Goal: Task Accomplishment & Management: Use online tool/utility

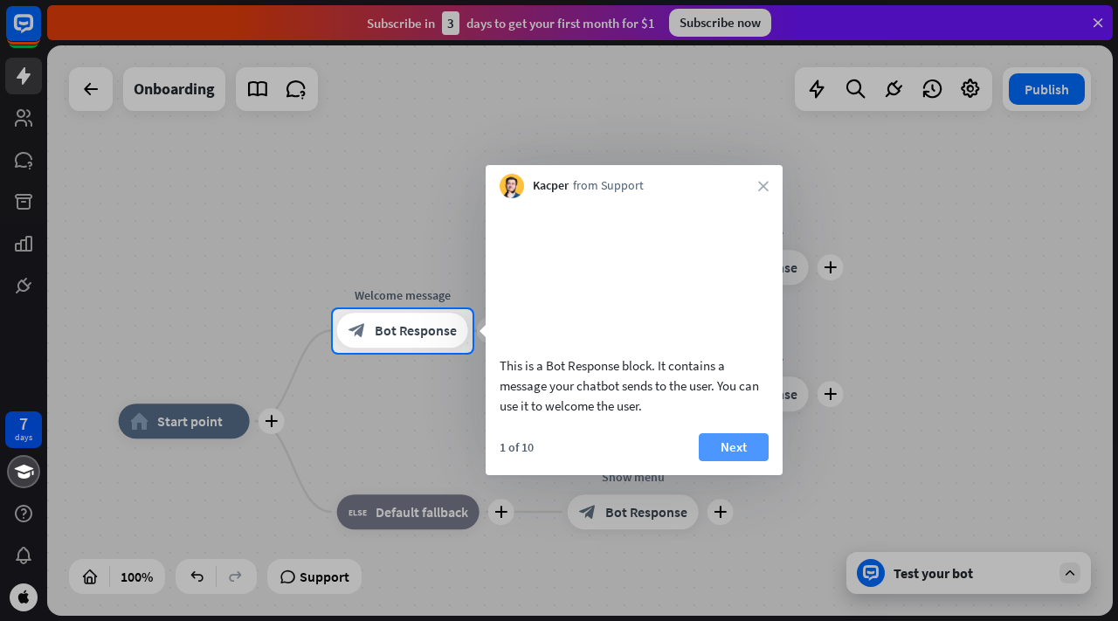
click at [726, 461] on button "Next" at bounding box center [734, 447] width 70 height 28
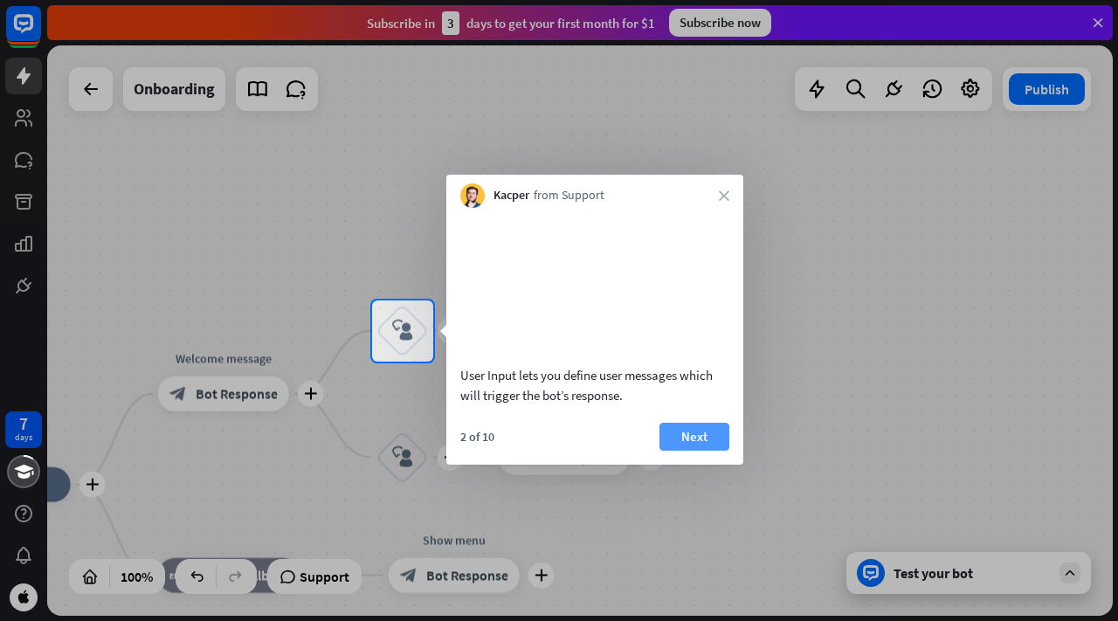
click at [706, 451] on button "Next" at bounding box center [695, 437] width 70 height 28
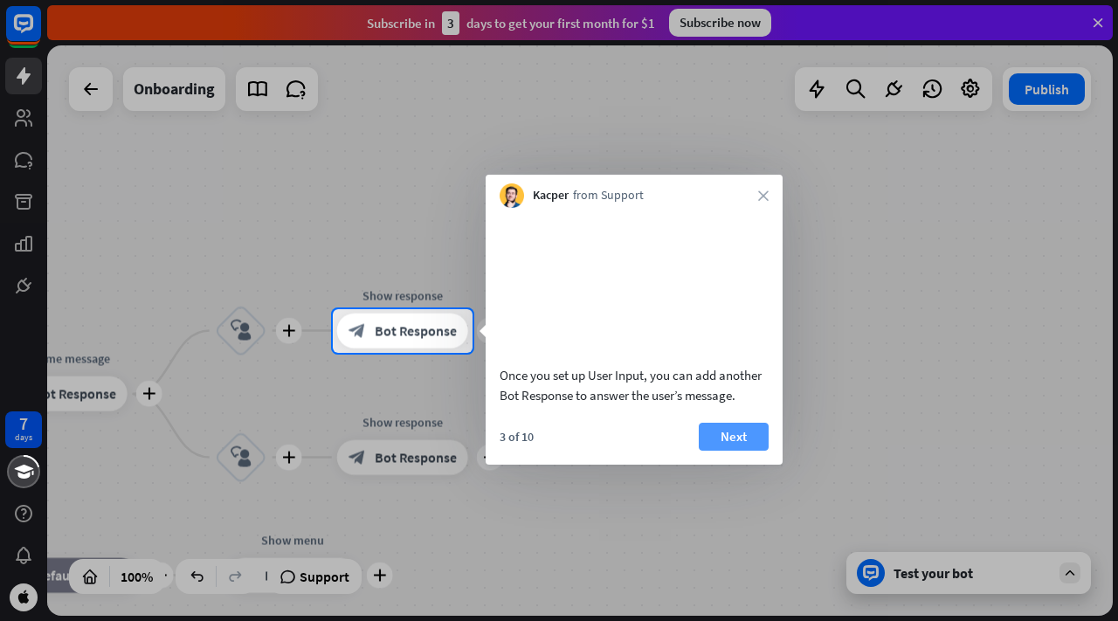
click at [706, 451] on button "Next" at bounding box center [734, 437] width 70 height 28
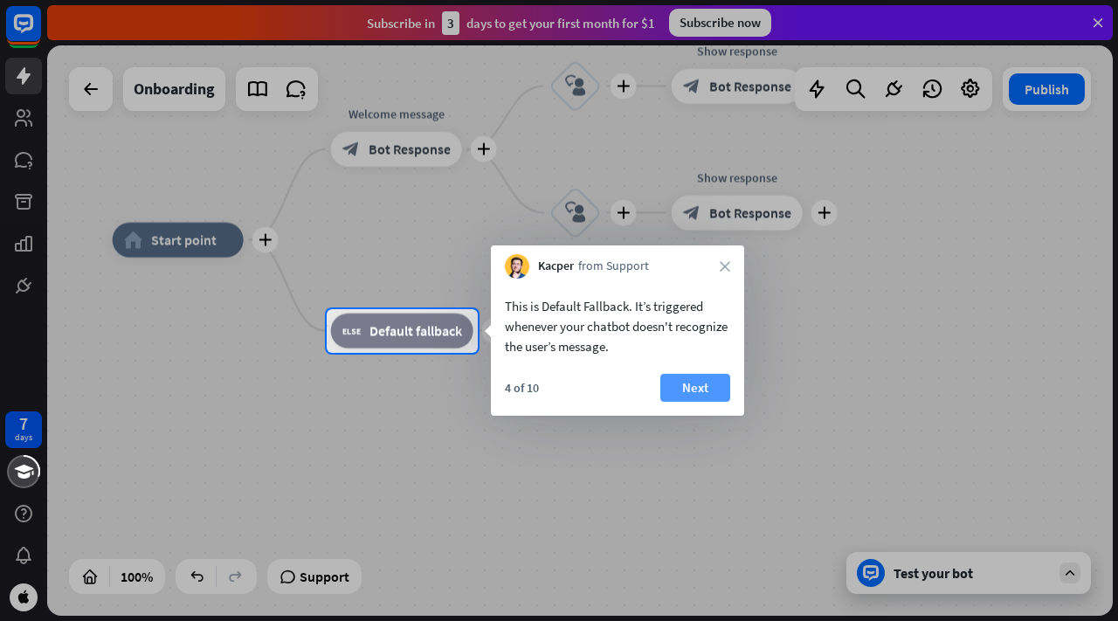
click at [716, 391] on button "Next" at bounding box center [695, 388] width 70 height 28
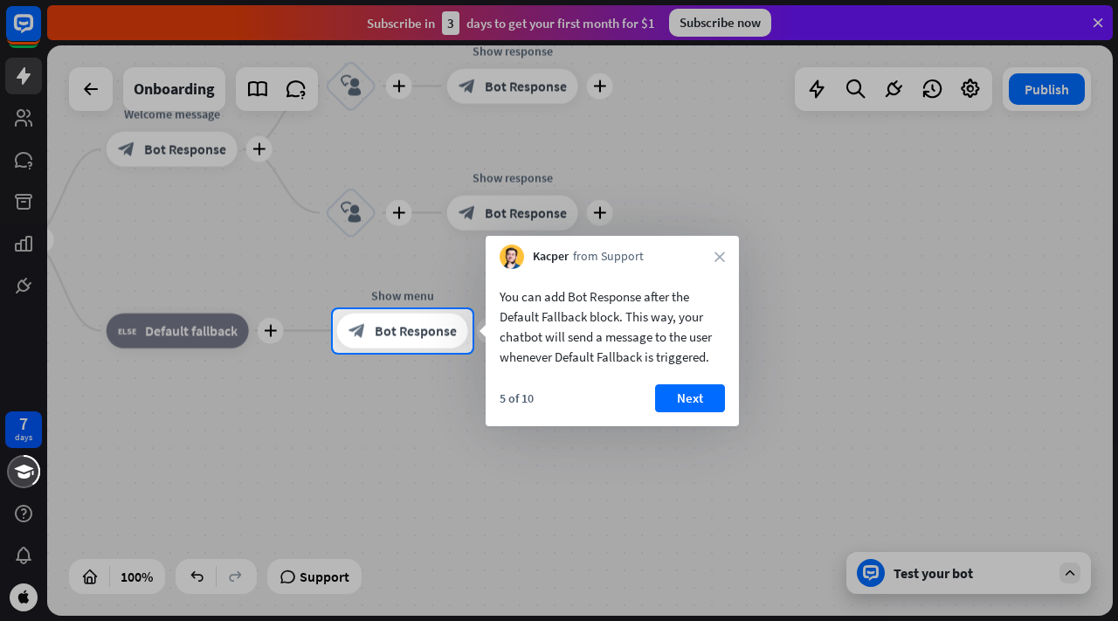
click at [716, 391] on button "Next" at bounding box center [690, 398] width 70 height 28
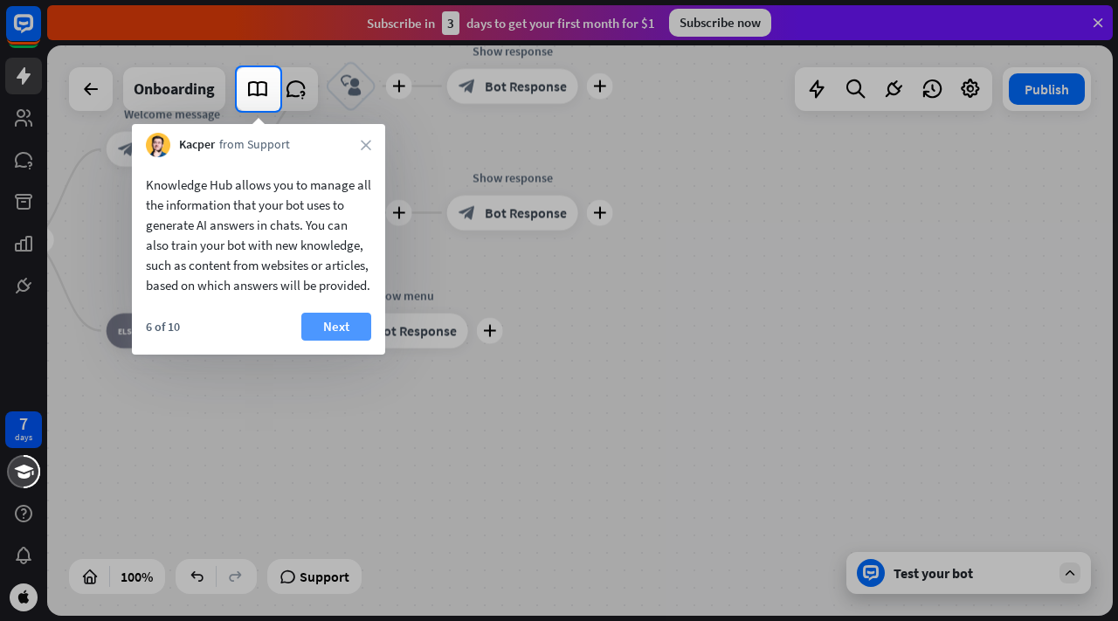
click at [340, 341] on button "Next" at bounding box center [336, 327] width 70 height 28
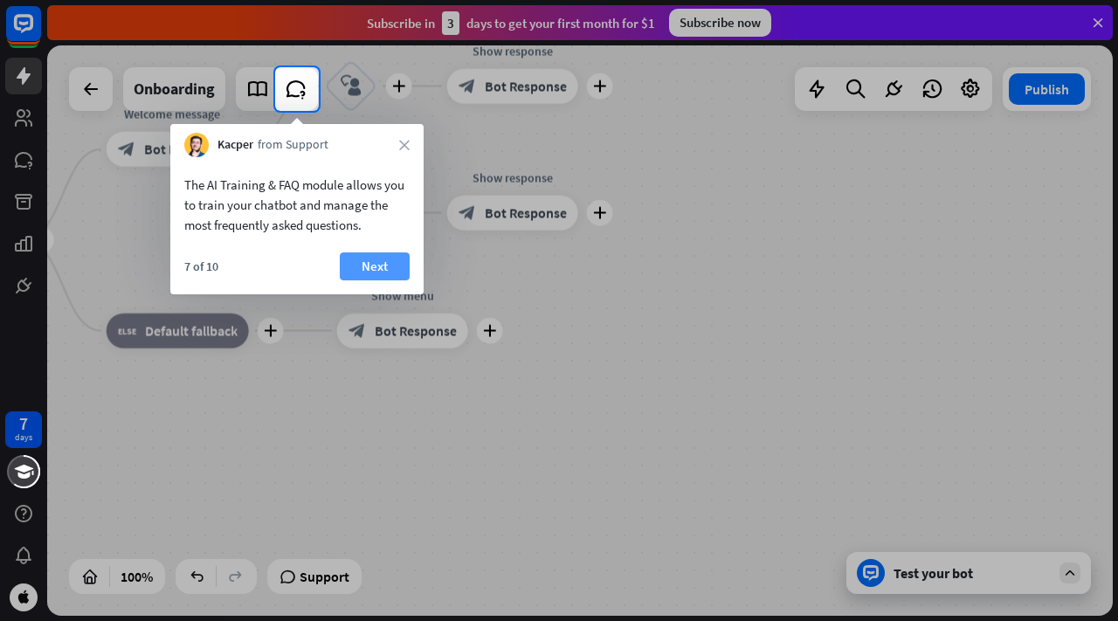
click at [376, 263] on button "Next" at bounding box center [375, 266] width 70 height 28
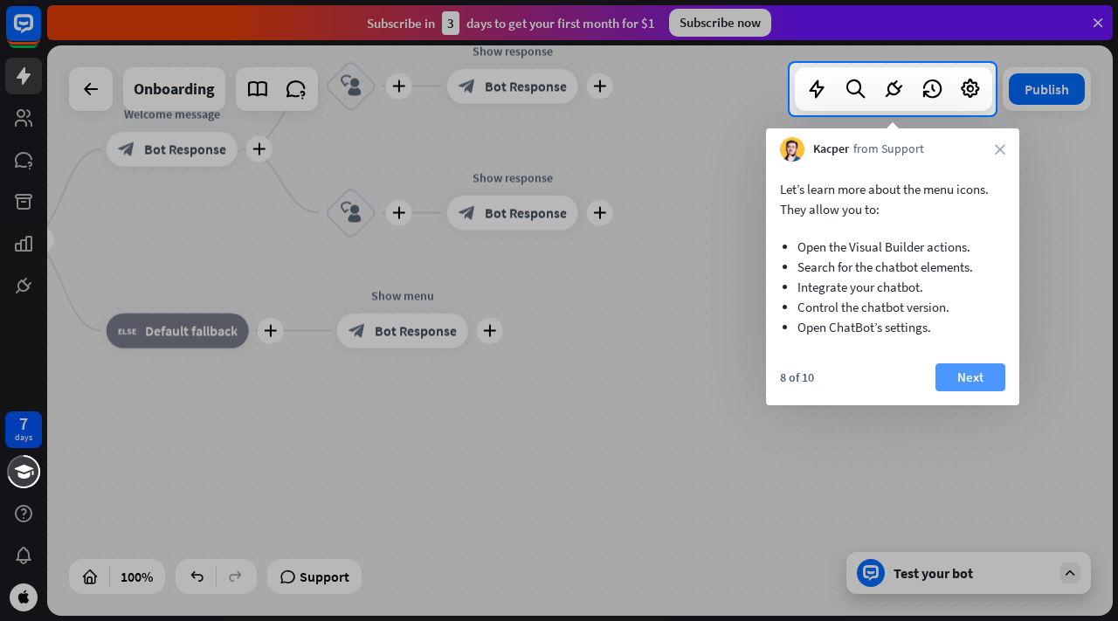
click at [951, 367] on button "Next" at bounding box center [971, 377] width 70 height 28
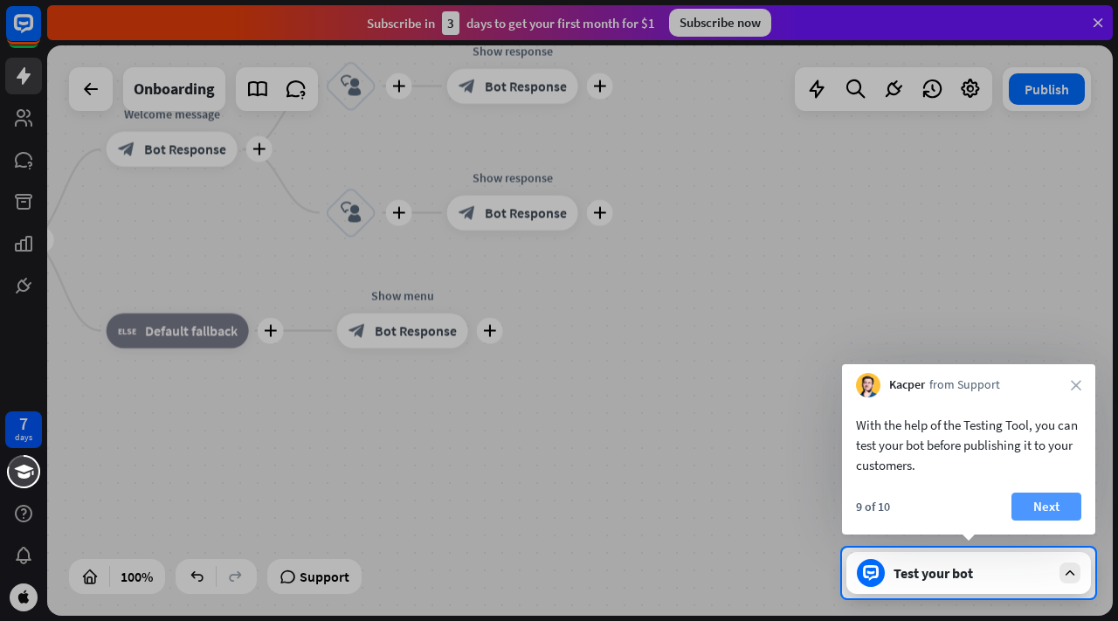
click at [1047, 495] on button "Next" at bounding box center [1047, 507] width 70 height 28
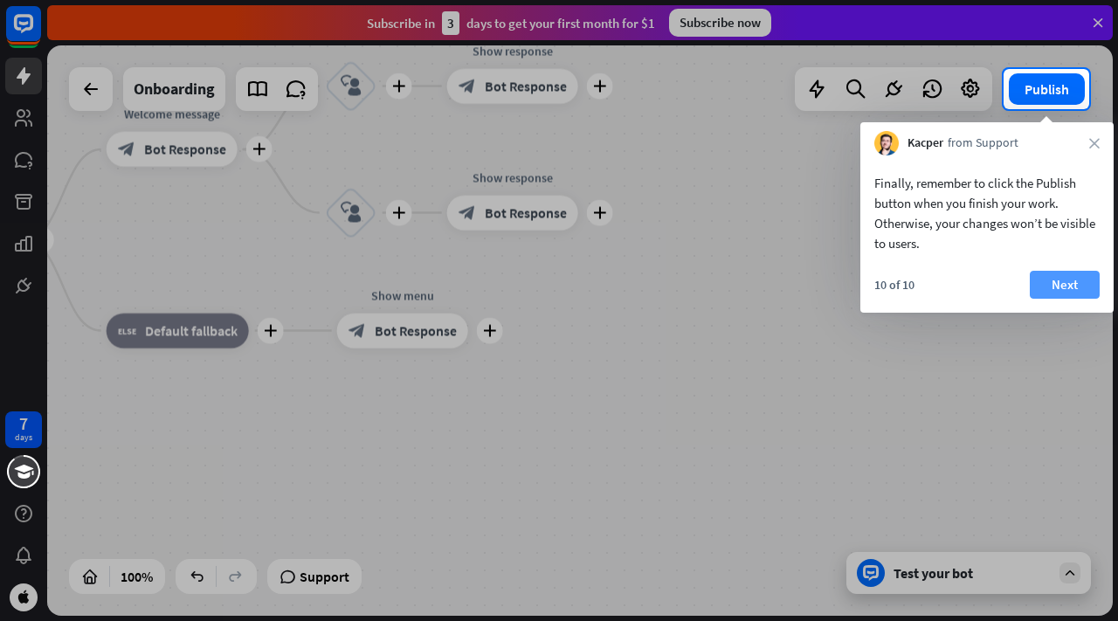
click at [1080, 291] on button "Next" at bounding box center [1065, 285] width 70 height 28
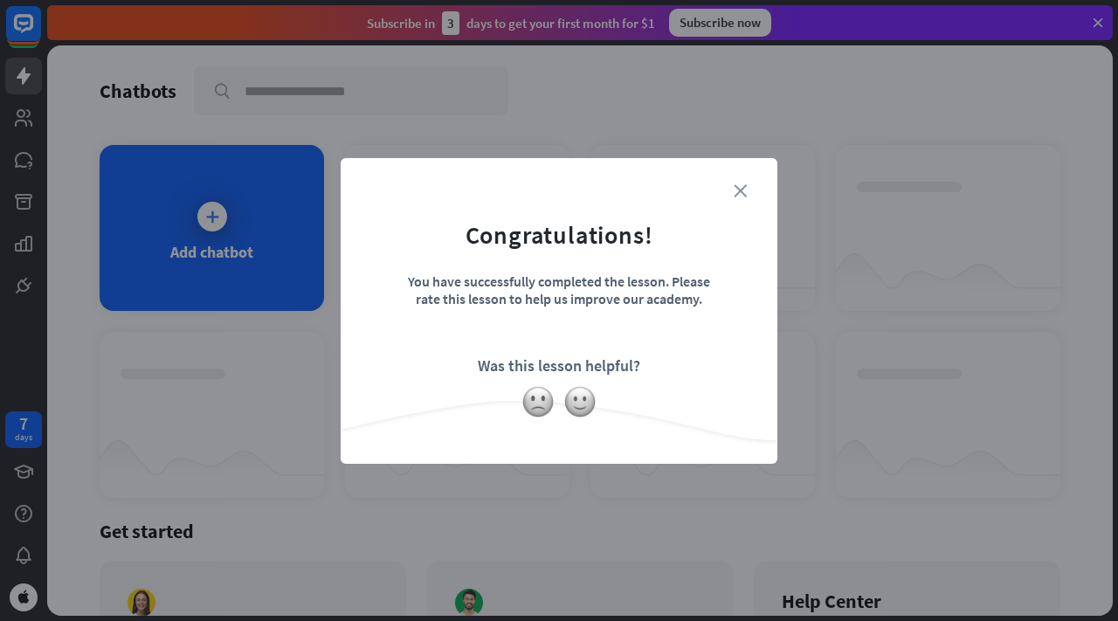
click at [738, 189] on icon "close" at bounding box center [740, 190] width 13 height 13
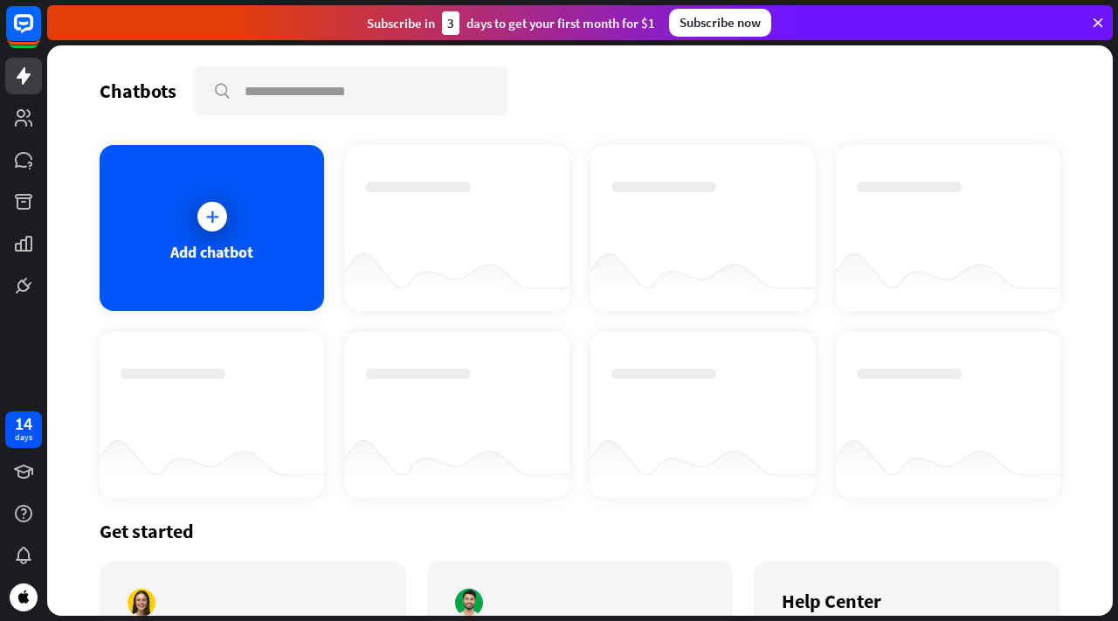
click at [212, 250] on div "Add chatbot" at bounding box center [211, 252] width 83 height 20
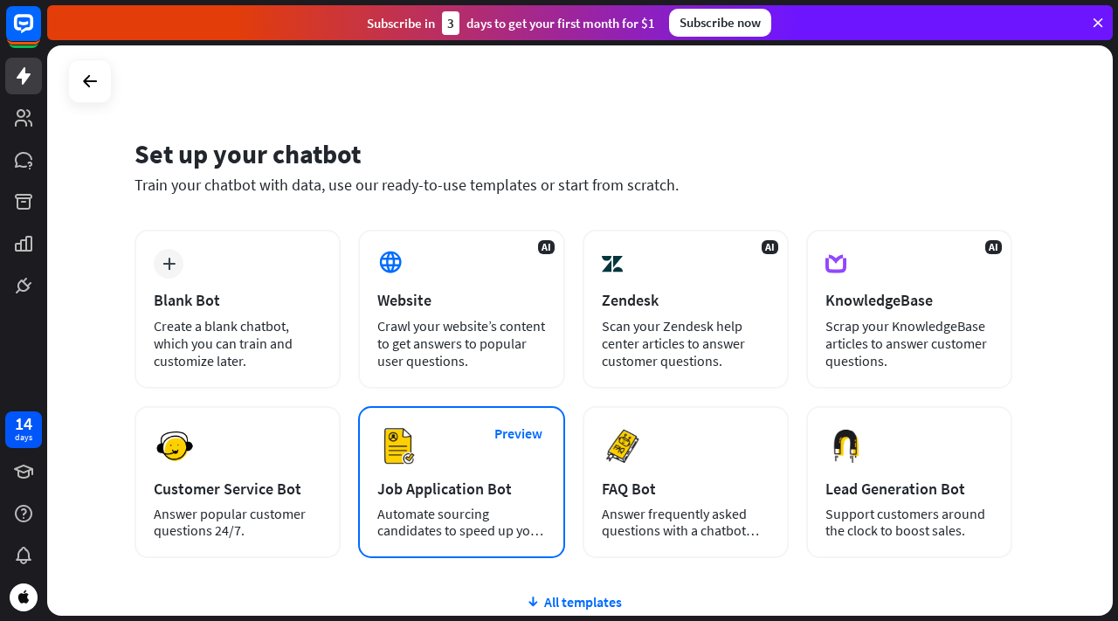
click at [521, 505] on div "Preview Job Application Bot Automate sourcing candidates to speed up your hirin…" at bounding box center [461, 482] width 206 height 152
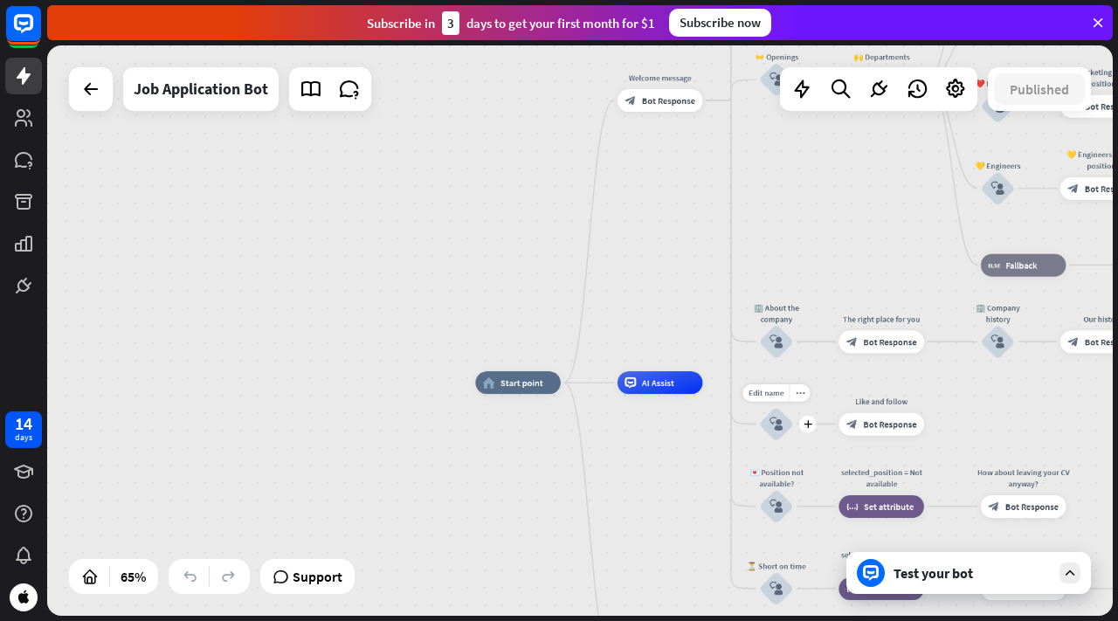
click at [784, 432] on div "block_user_input" at bounding box center [776, 424] width 34 height 34
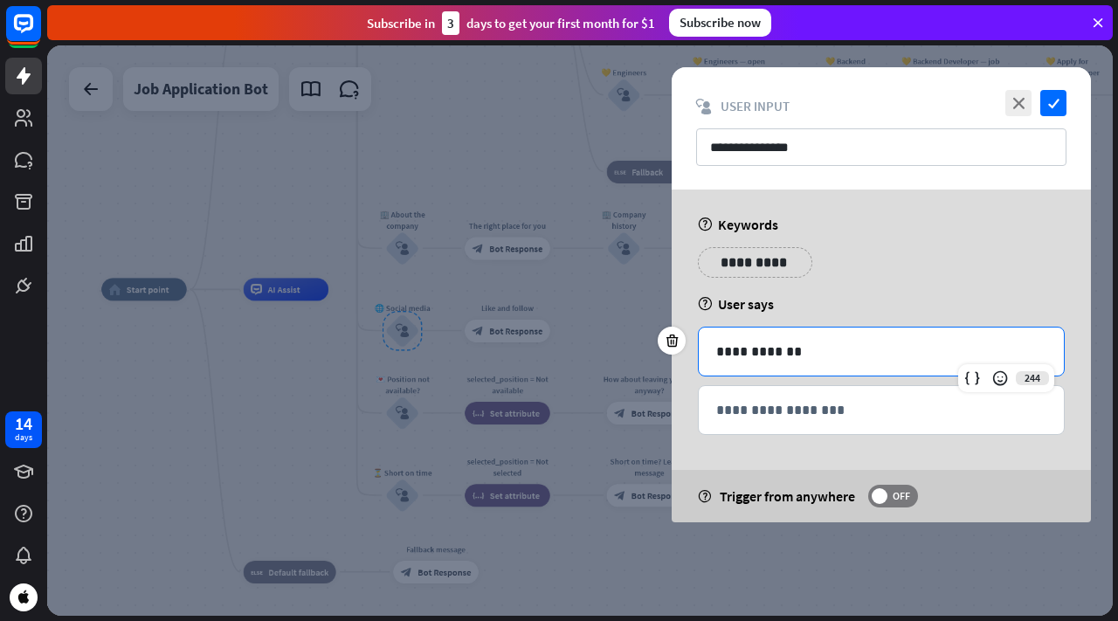
click at [810, 367] on div "**********" at bounding box center [881, 352] width 365 height 48
click at [879, 147] on input "**********" at bounding box center [881, 147] width 370 height 38
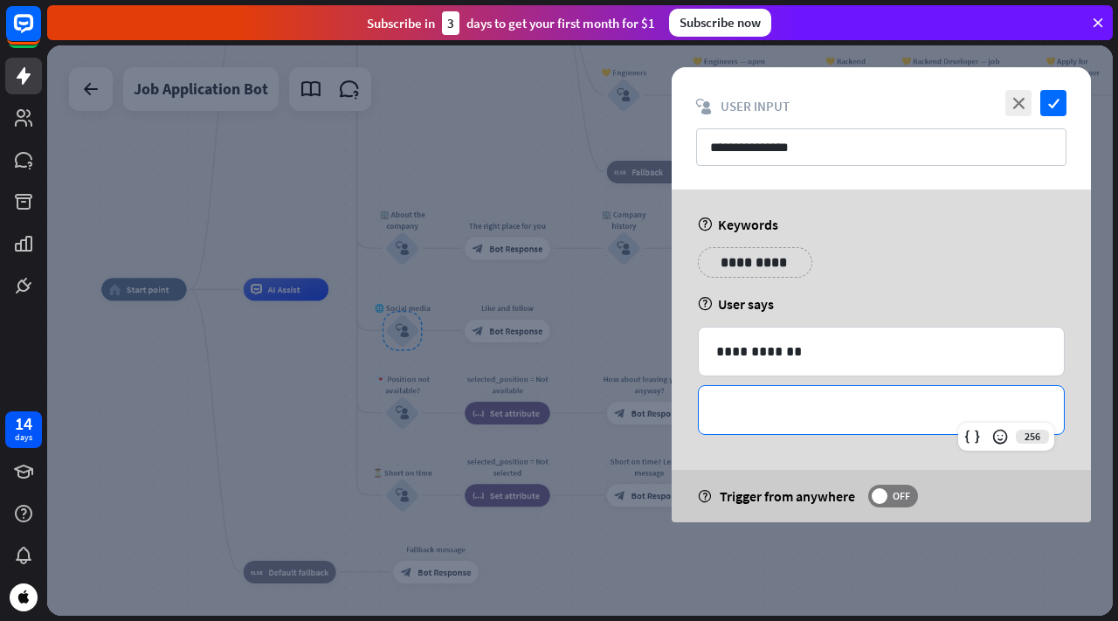
click at [747, 425] on div "**********" at bounding box center [881, 410] width 365 height 48
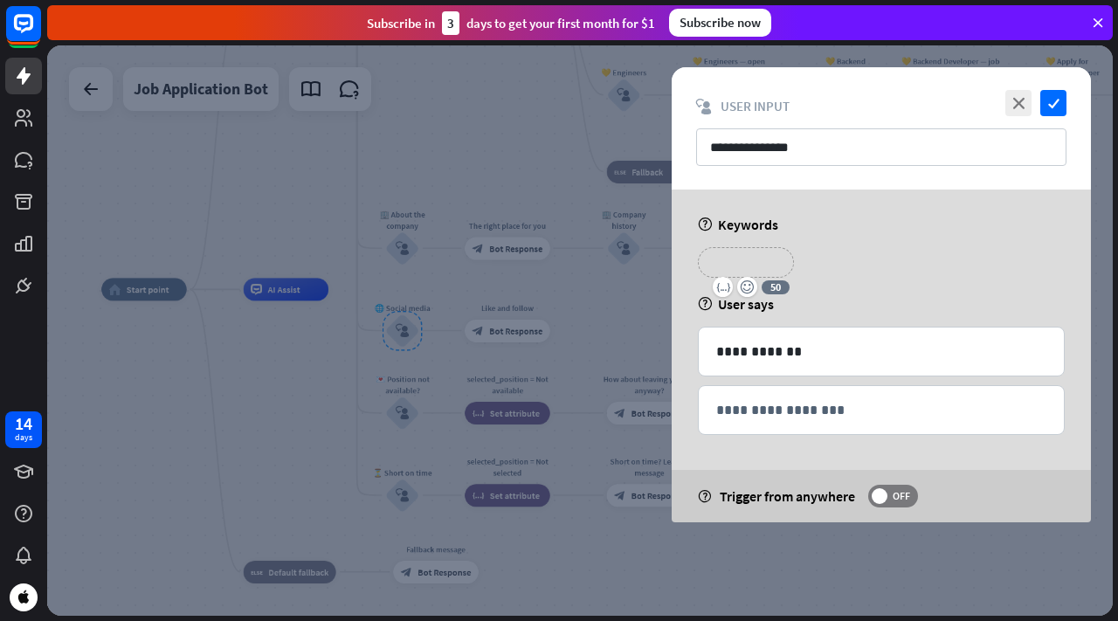
click at [764, 262] on p "**********" at bounding box center [746, 263] width 70 height 22
click at [1021, 94] on icon "close" at bounding box center [1019, 103] width 26 height 26
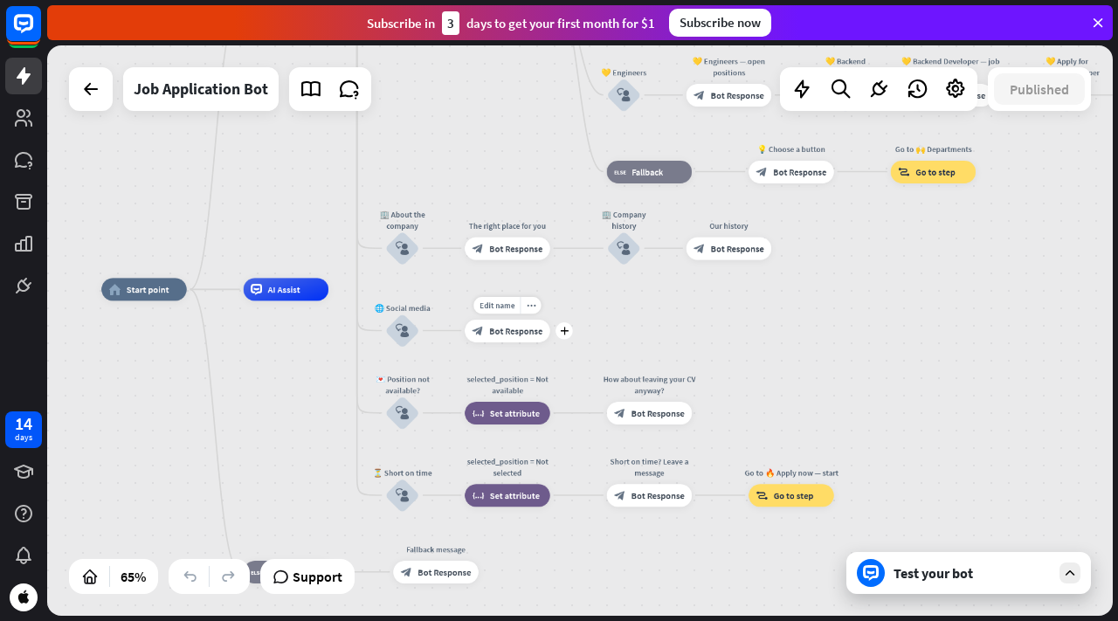
click at [536, 334] on span "Bot Response" at bounding box center [515, 330] width 53 height 11
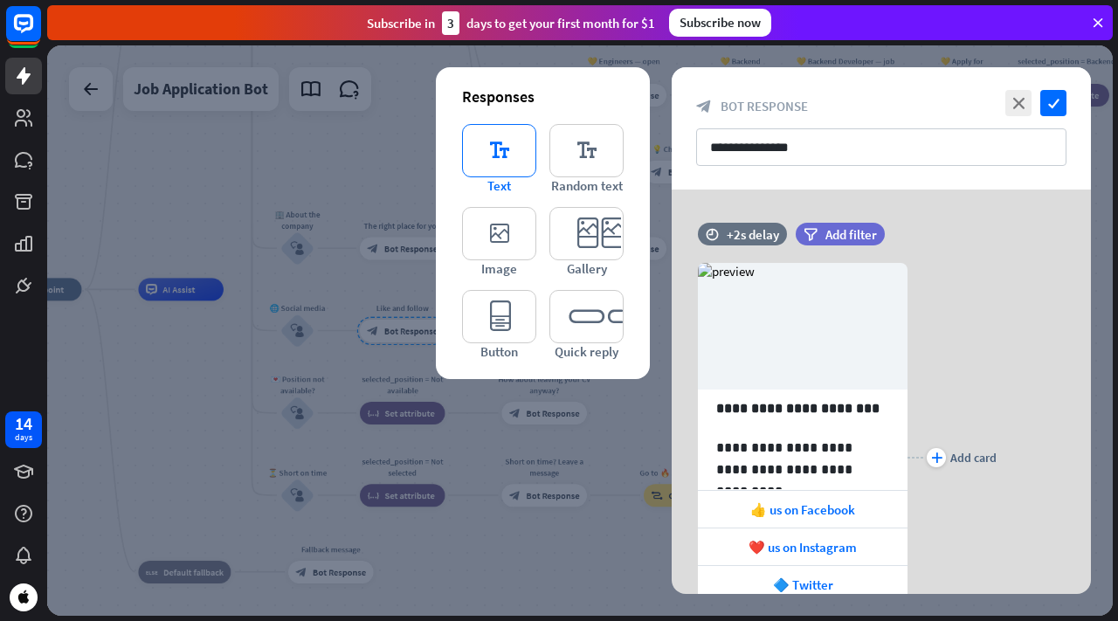
click at [483, 147] on icon "editor_text" at bounding box center [499, 150] width 74 height 53
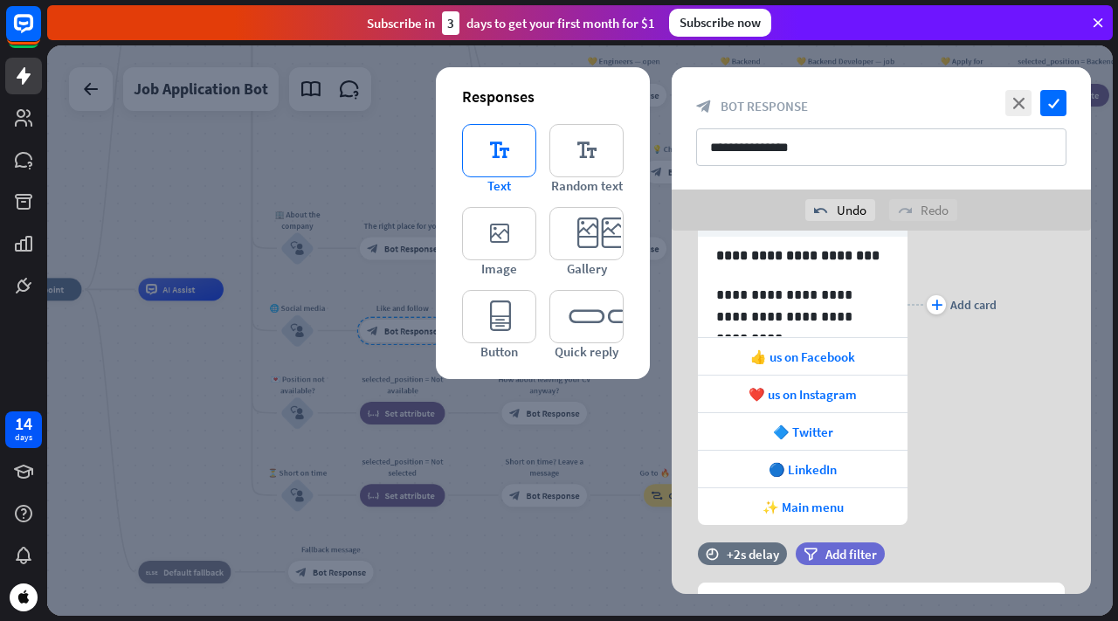
scroll to position [302, 0]
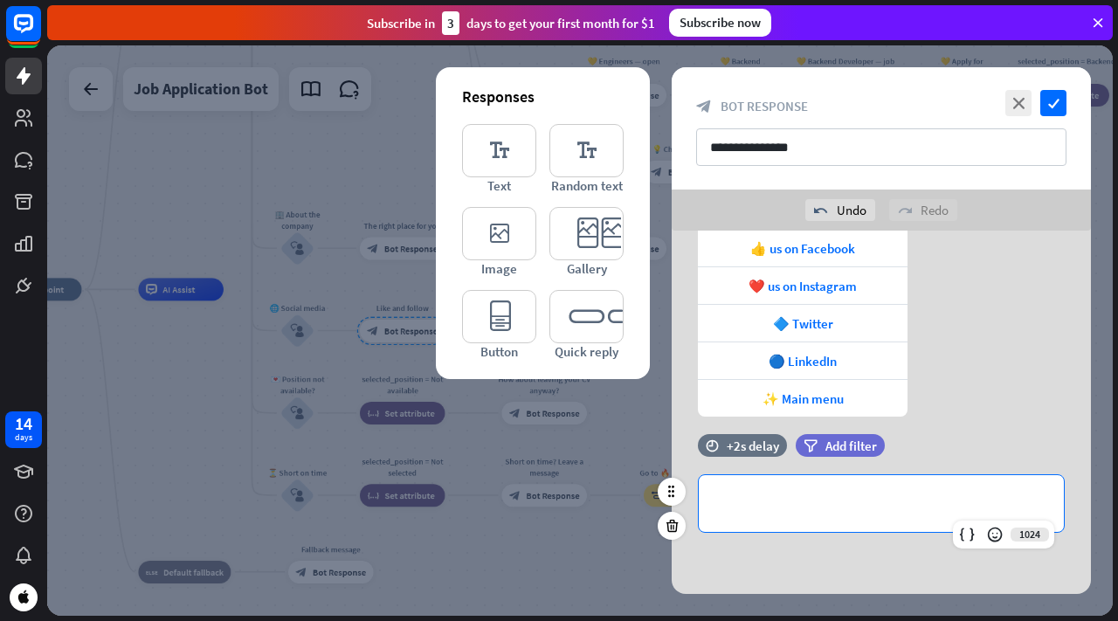
click at [799, 522] on div "**********" at bounding box center [881, 503] width 365 height 57
click at [1026, 110] on icon "close" at bounding box center [1019, 103] width 26 height 26
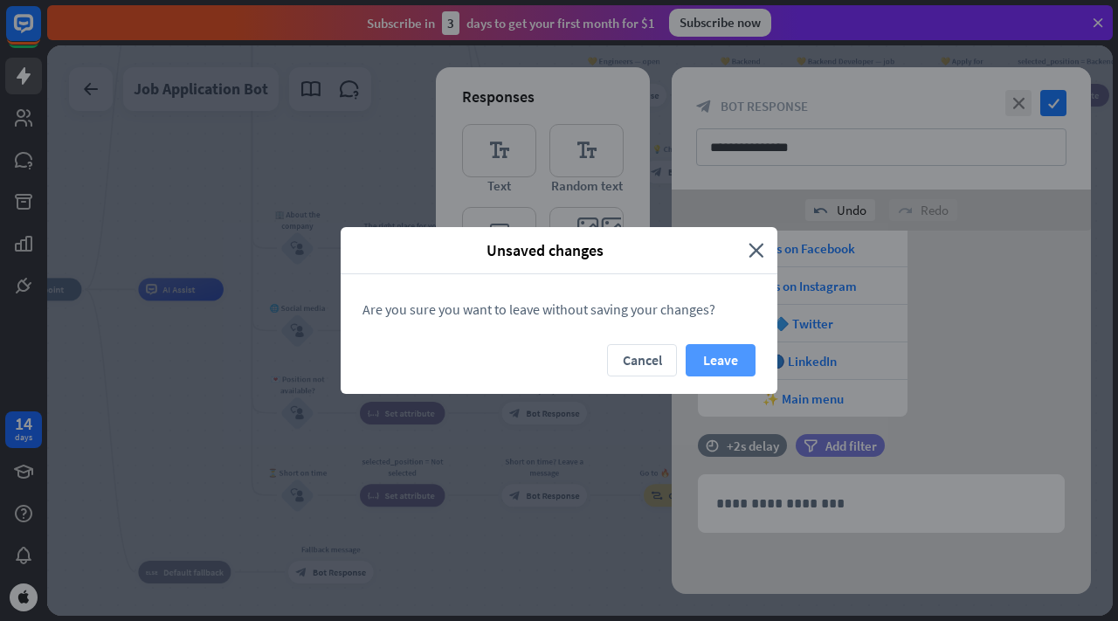
click at [717, 353] on button "Leave" at bounding box center [721, 360] width 70 height 32
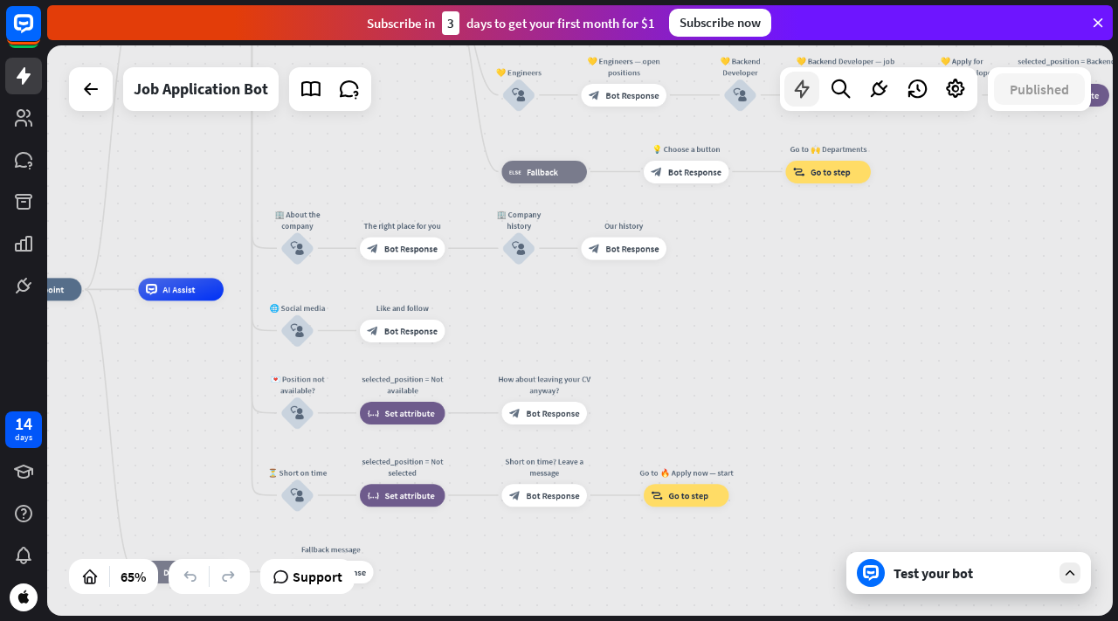
click at [810, 80] on icon at bounding box center [802, 89] width 23 height 23
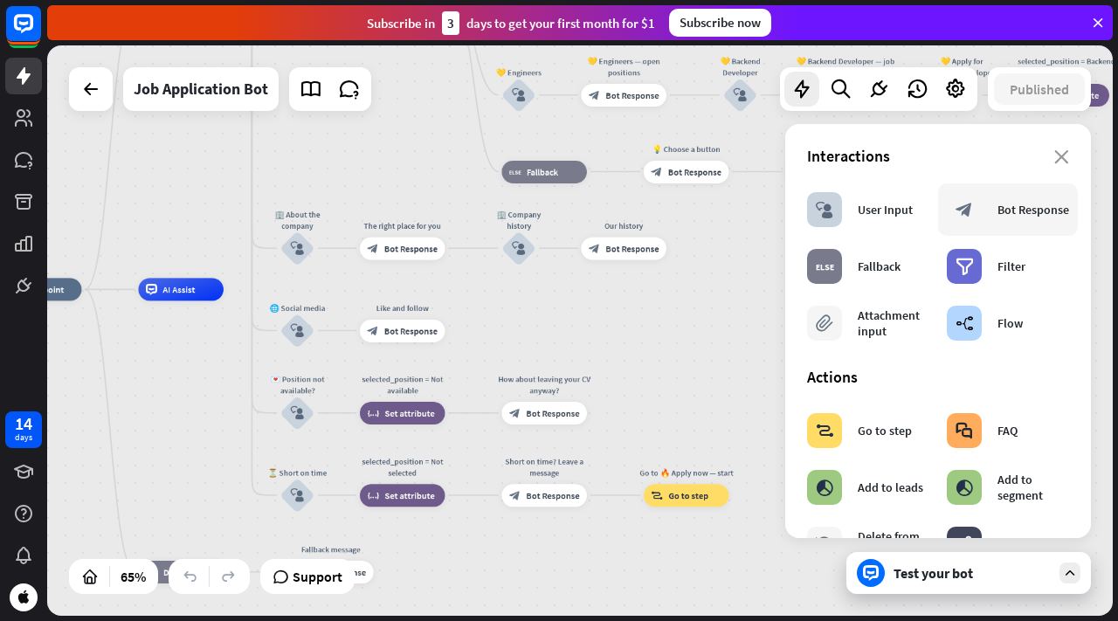
click at [978, 222] on div "block_bot_response Bot Response" at bounding box center [1008, 209] width 122 height 35
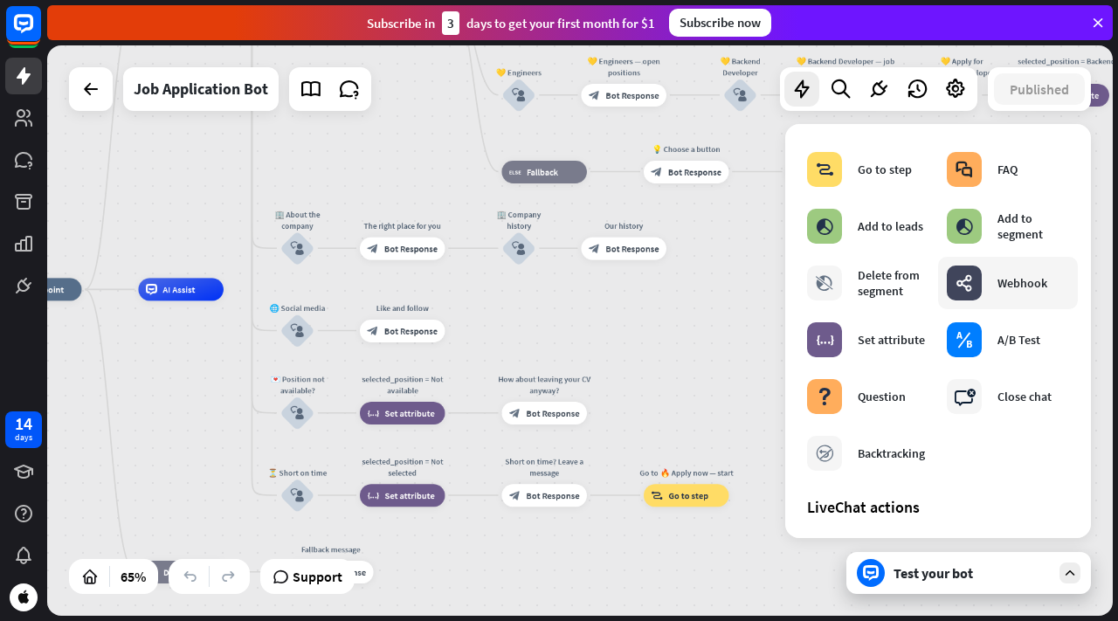
scroll to position [262, 0]
click at [941, 278] on div "webhooks Webhook" at bounding box center [1008, 282] width 140 height 52
click at [964, 278] on icon "webhooks" at bounding box center [964, 281] width 17 height 17
click at [1030, 289] on div "Webhook" at bounding box center [1023, 282] width 50 height 16
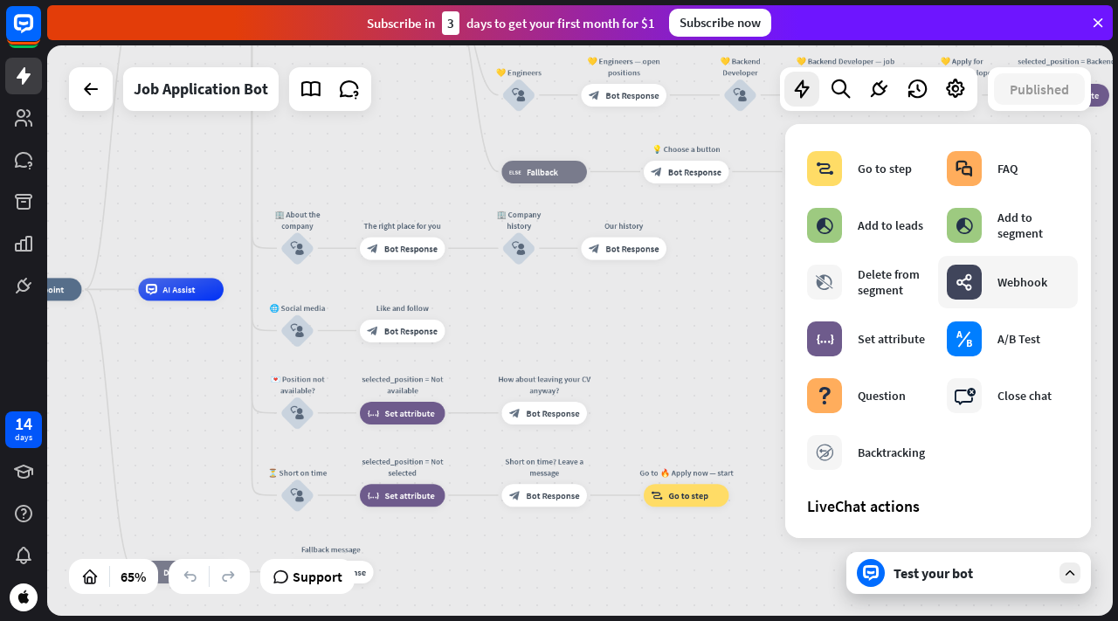
click at [986, 283] on div "webhooks Webhook" at bounding box center [997, 282] width 100 height 35
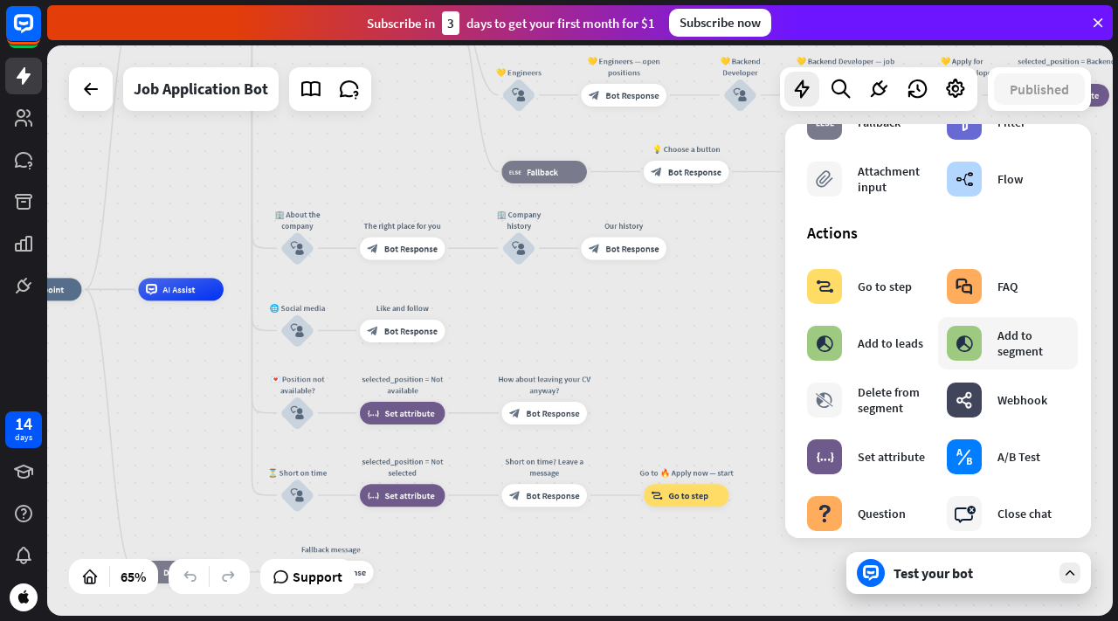
scroll to position [175, 0]
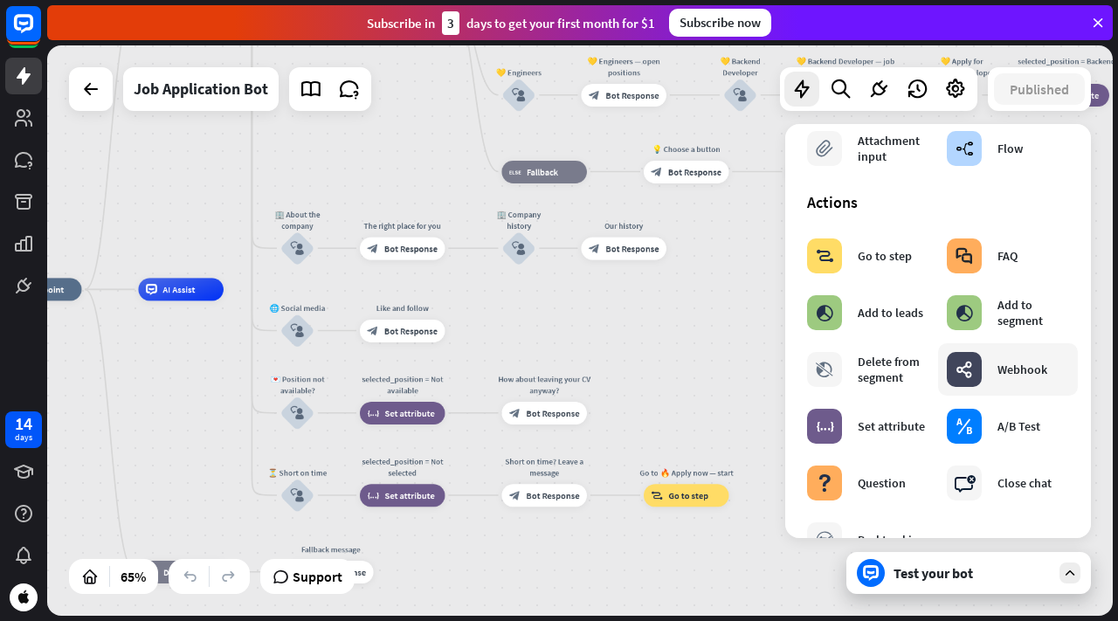
click at [978, 382] on div "webhooks Webhook" at bounding box center [997, 369] width 100 height 35
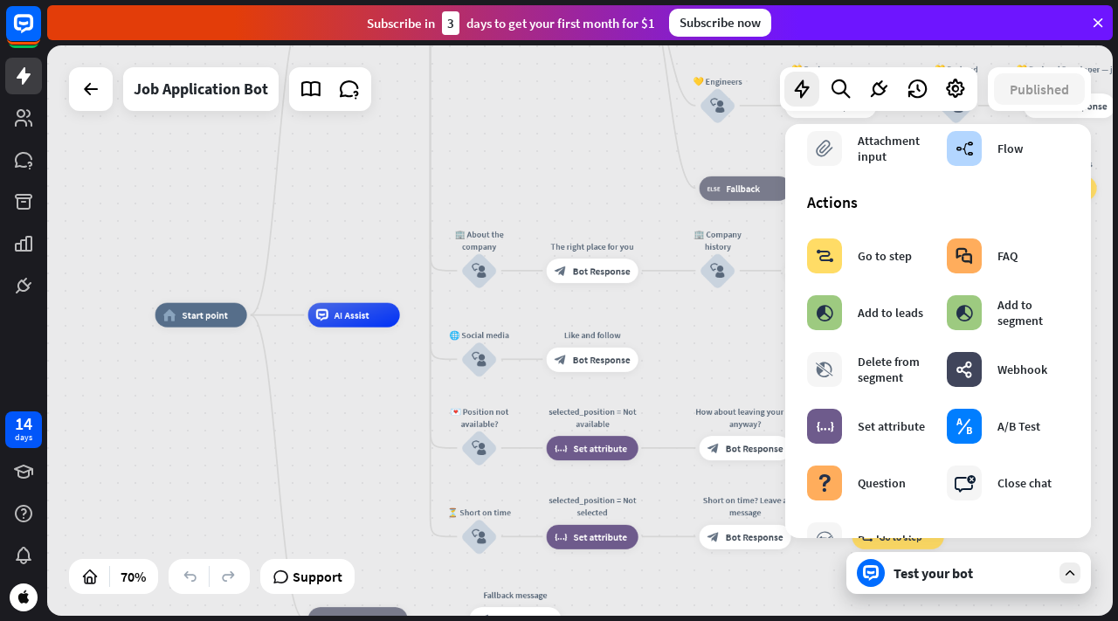
drag, startPoint x: 136, startPoint y: 433, endPoint x: 306, endPoint y: 470, distance: 173.4
click at [306, 470] on div "home_2 Start point Welcome message block_bot_response Bot Response ✨ Main menu …" at bounding box center [529, 514] width 746 height 399
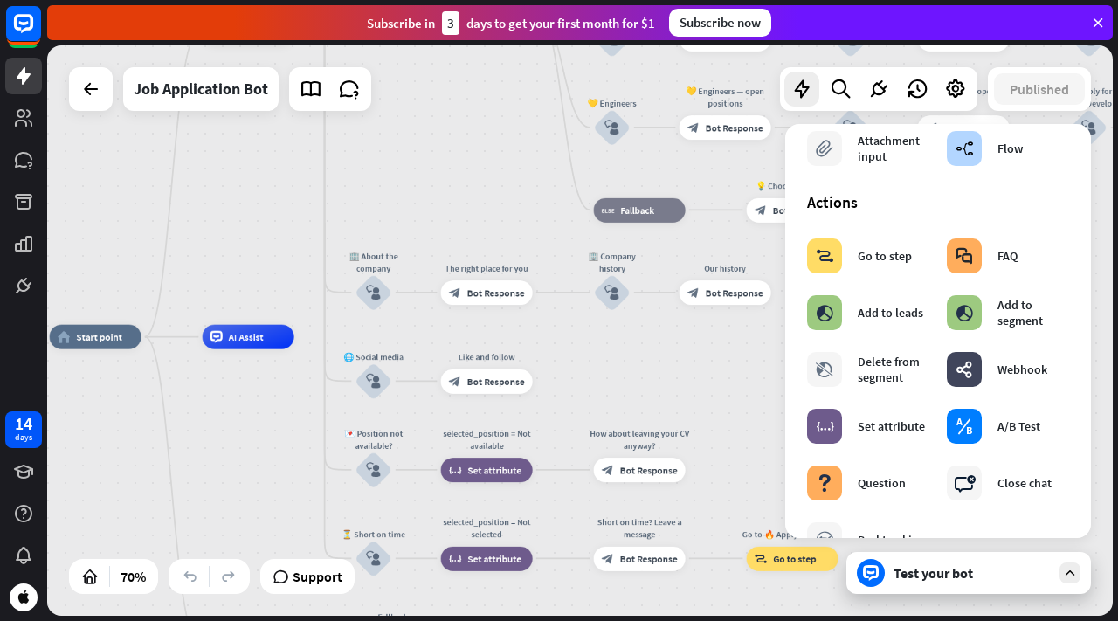
drag, startPoint x: 303, startPoint y: 439, endPoint x: 104, endPoint y: 470, distance: 201.7
click at [105, 470] on div "home_2 Start point Welcome message block_bot_response Bot Response ✨ Main menu …" at bounding box center [423, 536] width 746 height 399
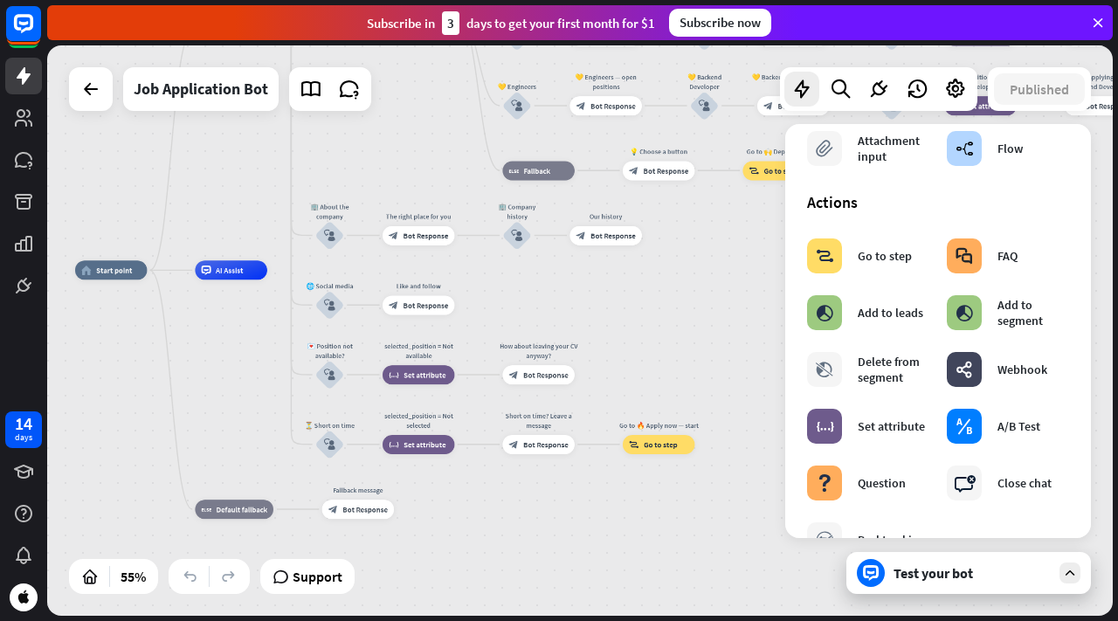
drag, startPoint x: 147, startPoint y: 430, endPoint x: 231, endPoint y: 329, distance: 130.9
click at [231, 329] on div "home_2 Start point Welcome message block_bot_response Bot Response ✨ Main menu …" at bounding box center [368, 427] width 586 height 314
click at [251, 519] on div "Edit name more_horiz plus block_fallback Default fallback" at bounding box center [234, 509] width 79 height 19
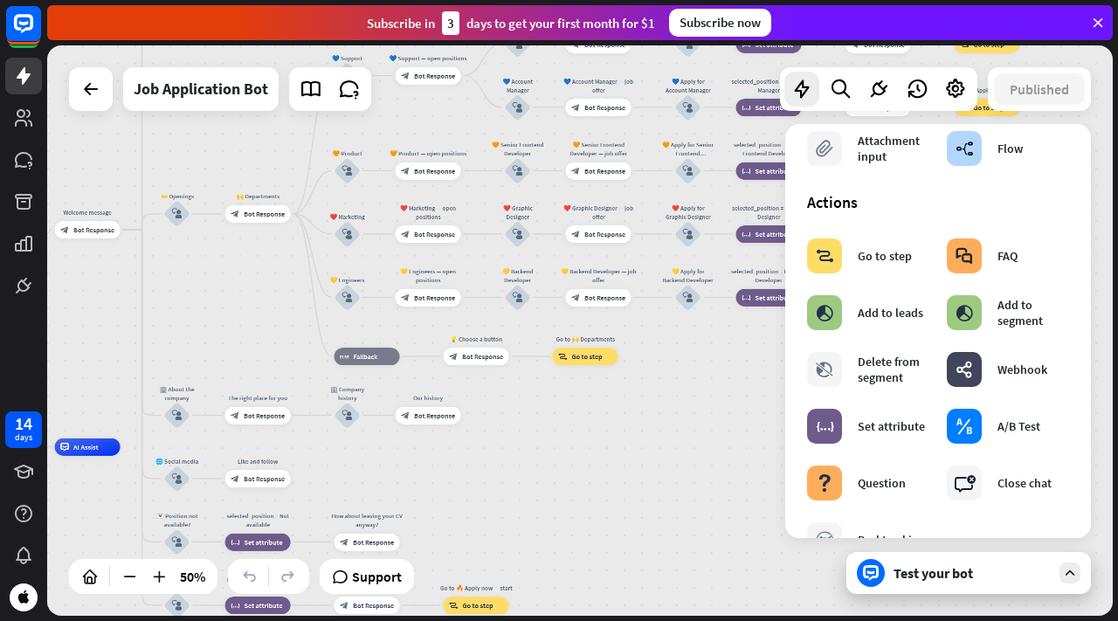
drag, startPoint x: 294, startPoint y: 404, endPoint x: 135, endPoint y: 534, distance: 205.5
click at [136, 551] on div "home_2 Start point Welcome message block_bot_response Bot Response ✨ Main menu …" at bounding box center [212, 590] width 533 height 286
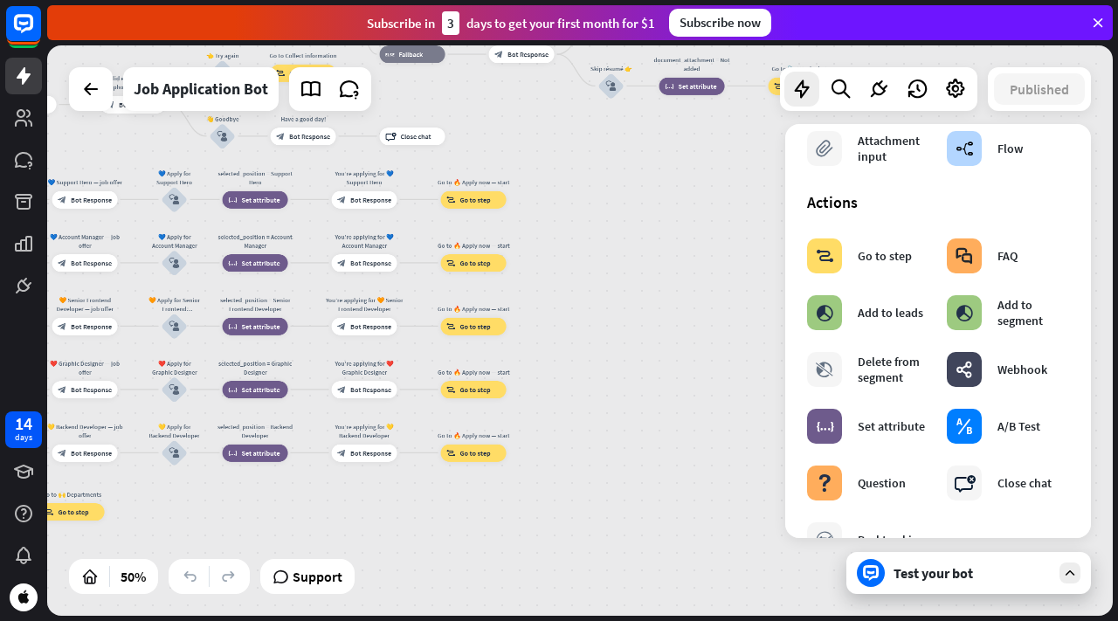
drag, startPoint x: 547, startPoint y: 417, endPoint x: 56, endPoint y: 557, distance: 510.5
click at [38, 586] on div "14 days close Product Help First steps Get started with ChatBot Help Center Fol…" at bounding box center [559, 310] width 1118 height 621
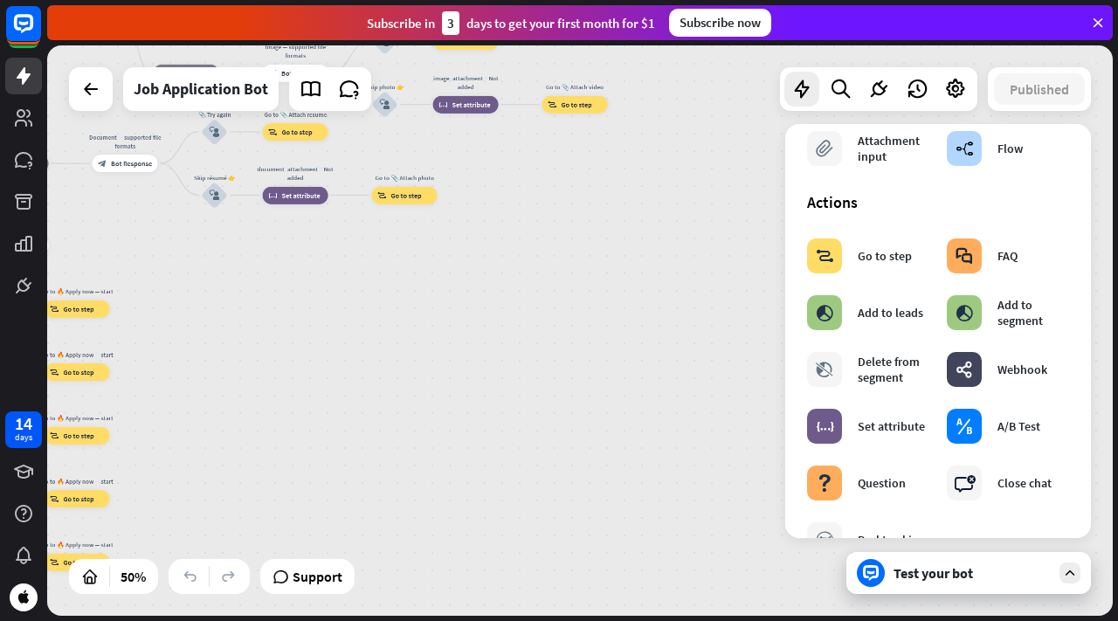
drag, startPoint x: 393, startPoint y: 510, endPoint x: 0, endPoint y: 591, distance: 401.3
click at [0, 616] on div "14 days close Product Help First steps Get started with ChatBot Help Center Fol…" at bounding box center [559, 310] width 1118 height 621
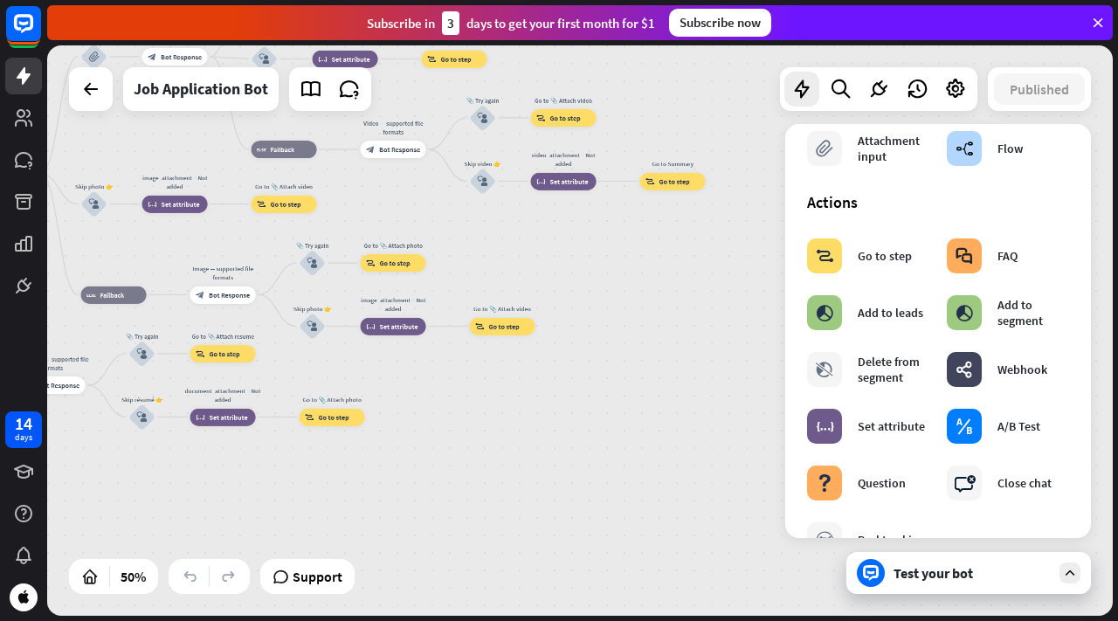
drag, startPoint x: 219, startPoint y: 384, endPoint x: 183, endPoint y: 498, distance: 120.2
click at [147, 607] on div "home_2 Start point Welcome message block_bot_response Bot Response ✨ Main menu …" at bounding box center [580, 330] width 1066 height 570
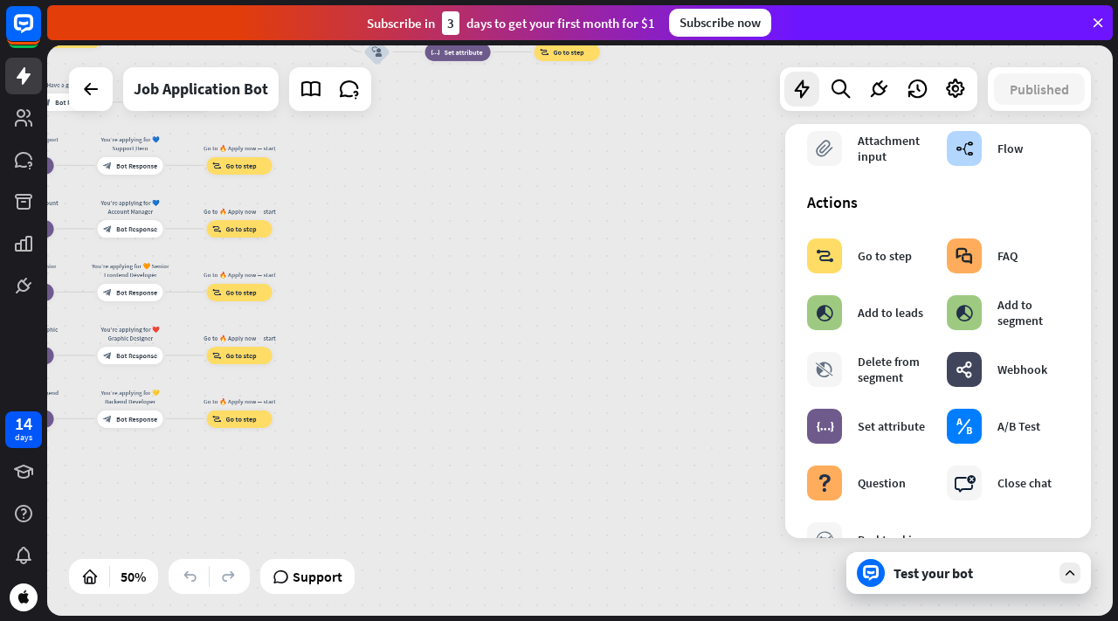
drag, startPoint x: 252, startPoint y: 375, endPoint x: 480, endPoint y: -17, distance: 454.2
click at [480, 0] on html "14 days close Product Help First steps Get started with ChatBot Help Center Fol…" at bounding box center [559, 310] width 1118 height 621
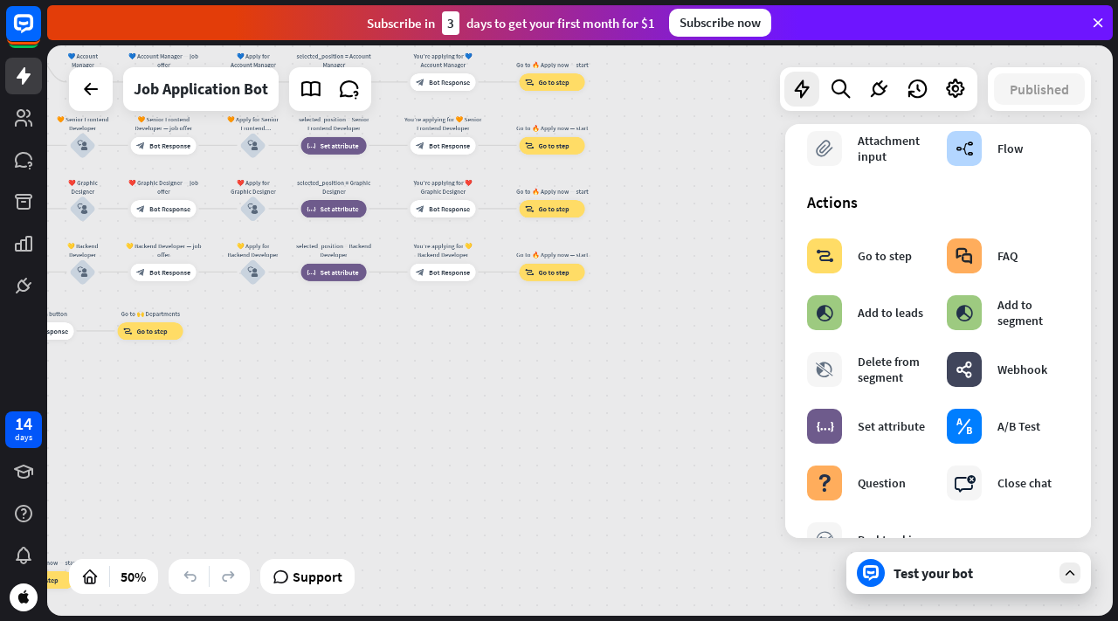
drag, startPoint x: 334, startPoint y: 254, endPoint x: 684, endPoint y: 112, distance: 378.2
click at [684, 113] on div "home_2 Start point Welcome message block_bot_response Bot Response ✨ Main menu …" at bounding box center [580, 330] width 1066 height 570
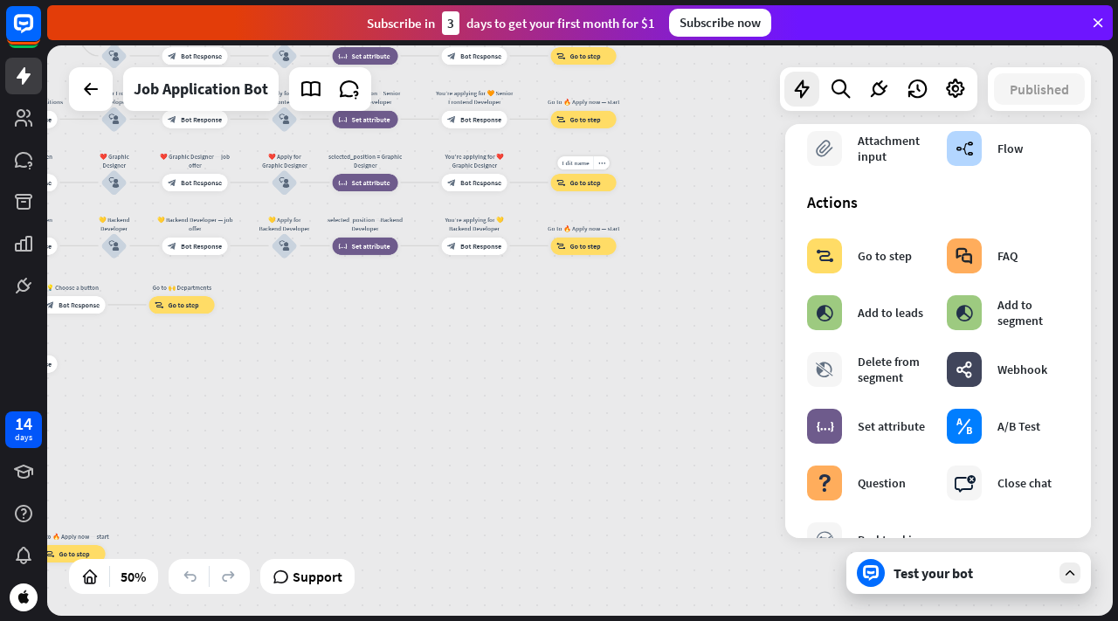
drag, startPoint x: 462, startPoint y: 243, endPoint x: 710, endPoint y: 97, distance: 287.8
click at [710, 97] on div "home_2 Start point Welcome message block_bot_response Bot Response ✨ Main menu …" at bounding box center [580, 330] width 1066 height 570
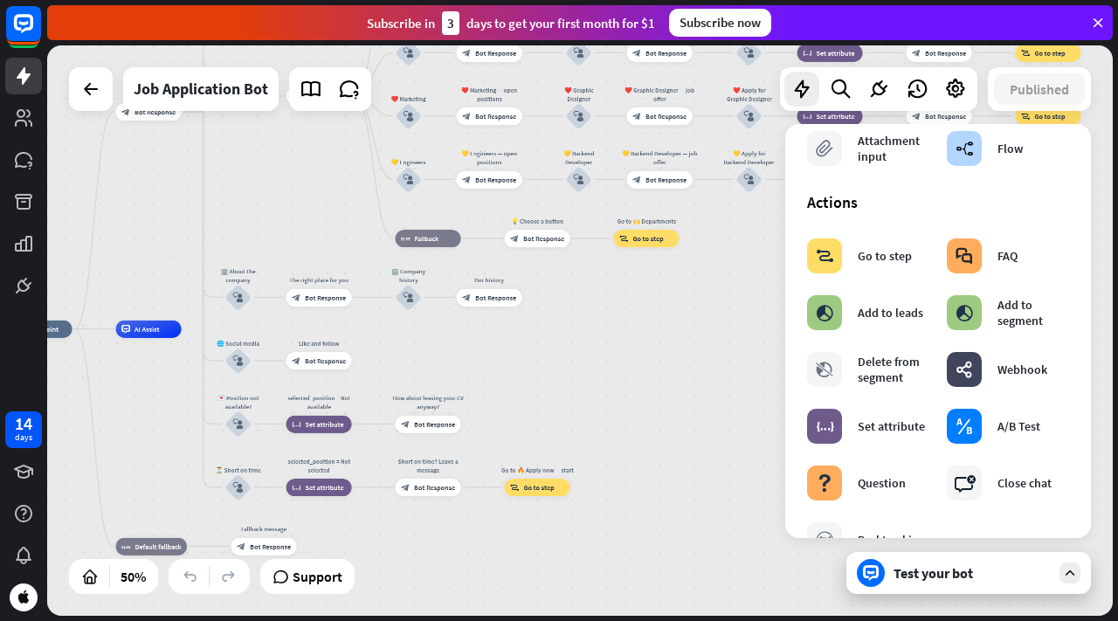
drag, startPoint x: 392, startPoint y: 268, endPoint x: 857, endPoint y: 202, distance: 469.5
click at [857, 202] on div "home_2 Start point Welcome message block_bot_response Bot Response ✨ Main menu …" at bounding box center [580, 330] width 1066 height 570
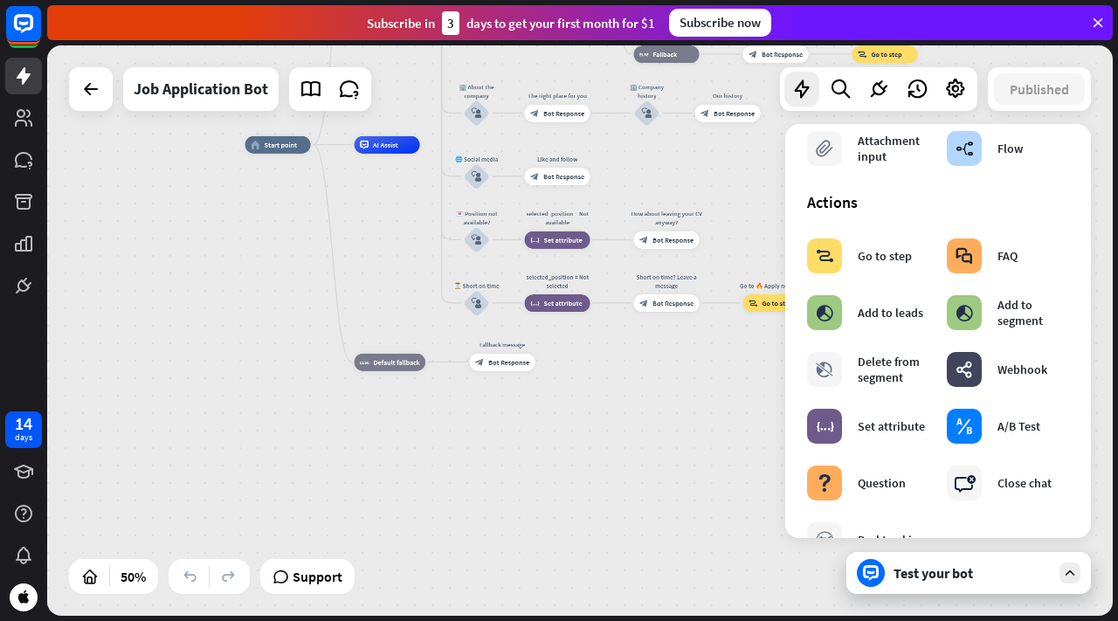
drag, startPoint x: 371, startPoint y: 370, endPoint x: 610, endPoint y: 186, distance: 301.4
click at [610, 186] on div "home_2 Start point Welcome message block_bot_response Bot Response ✨ Main menu …" at bounding box center [511, 288] width 533 height 286
click at [313, 577] on span "Support" at bounding box center [318, 577] width 50 height 28
